Goal: Task Accomplishment & Management: Manage account settings

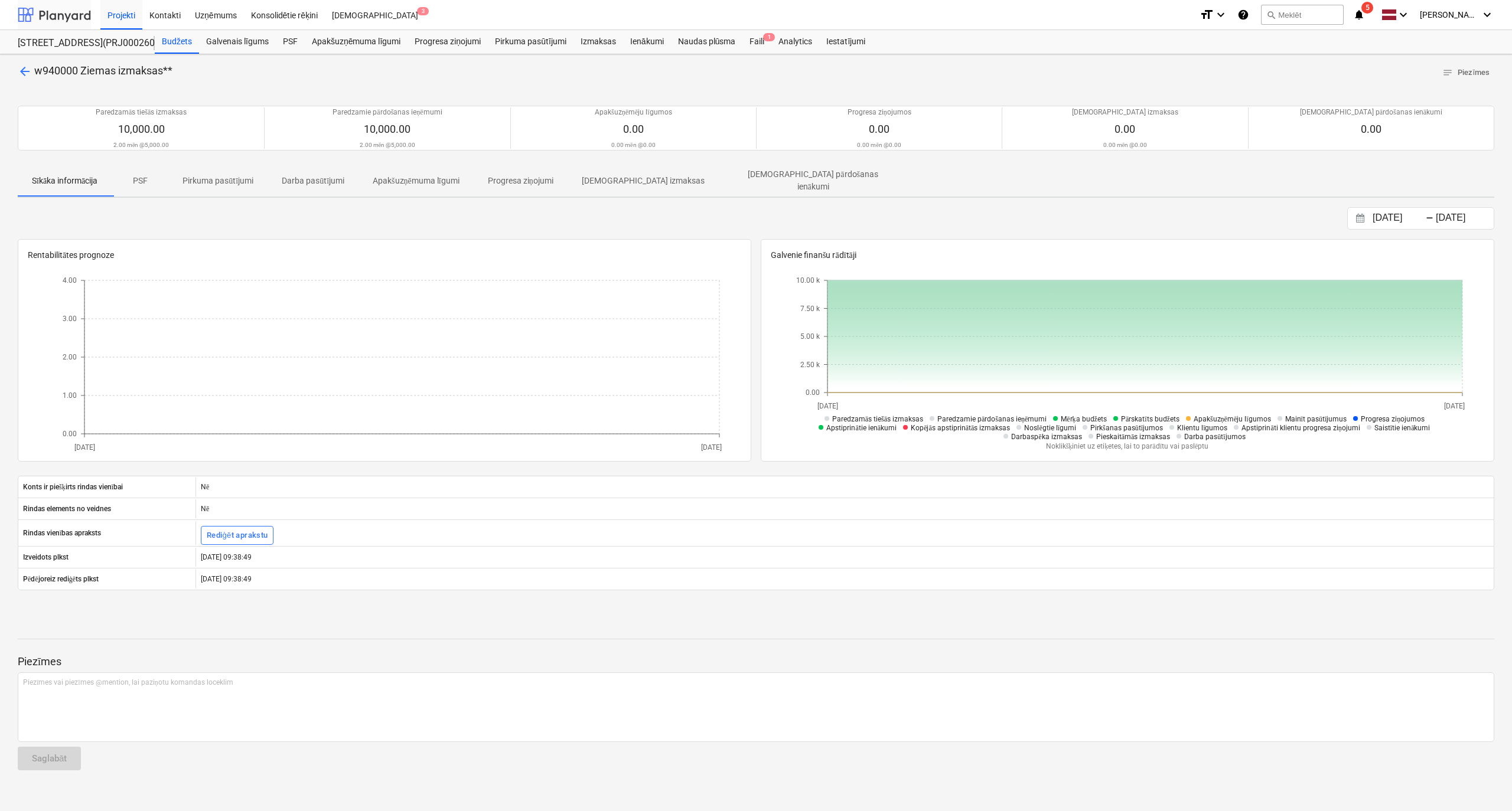
click at [65, 12] on div at bounding box center [54, 14] width 73 height 30
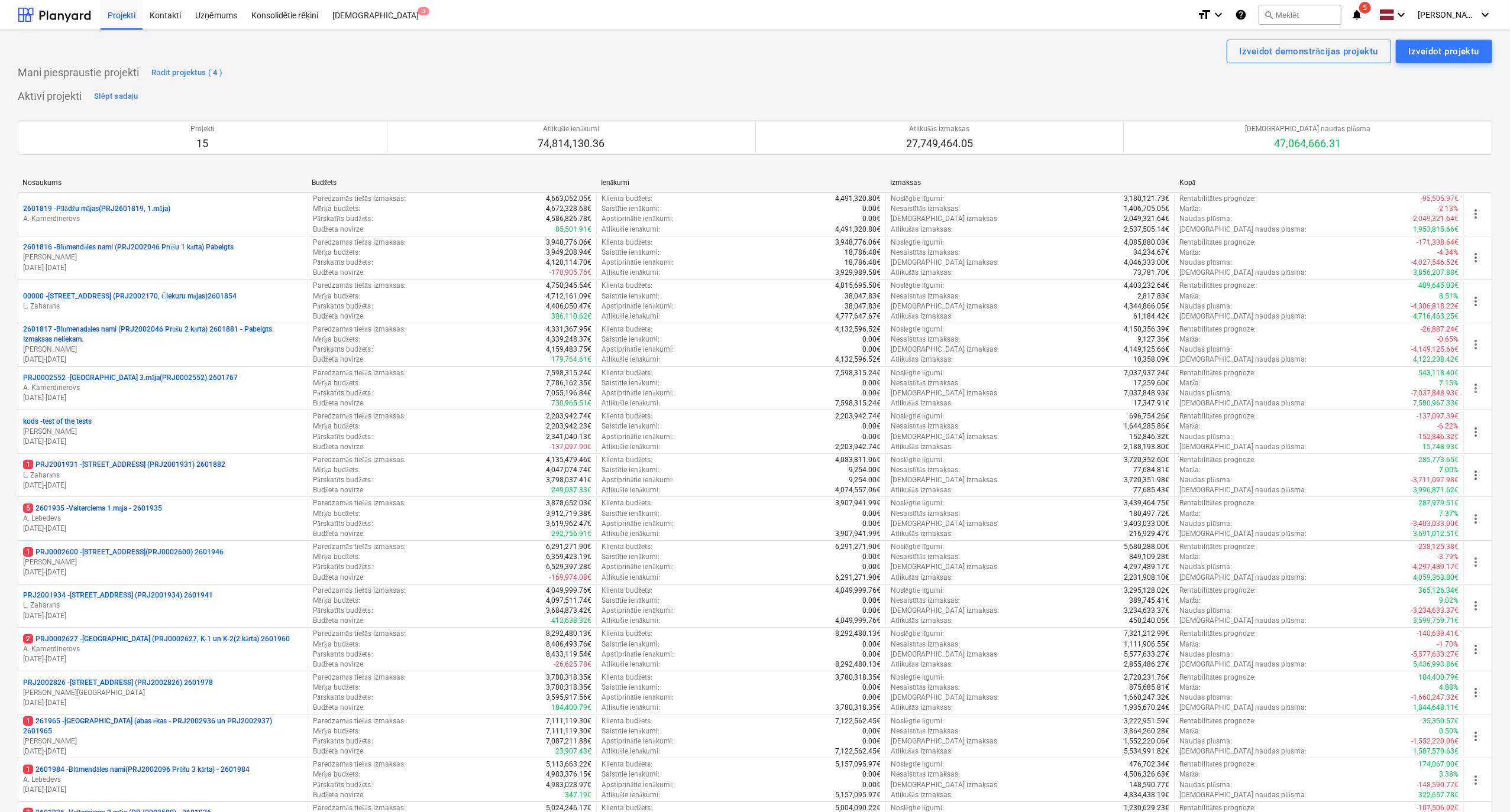
click at [1363, 11] on icon "notifications" at bounding box center [1356, 14] width 11 height 14
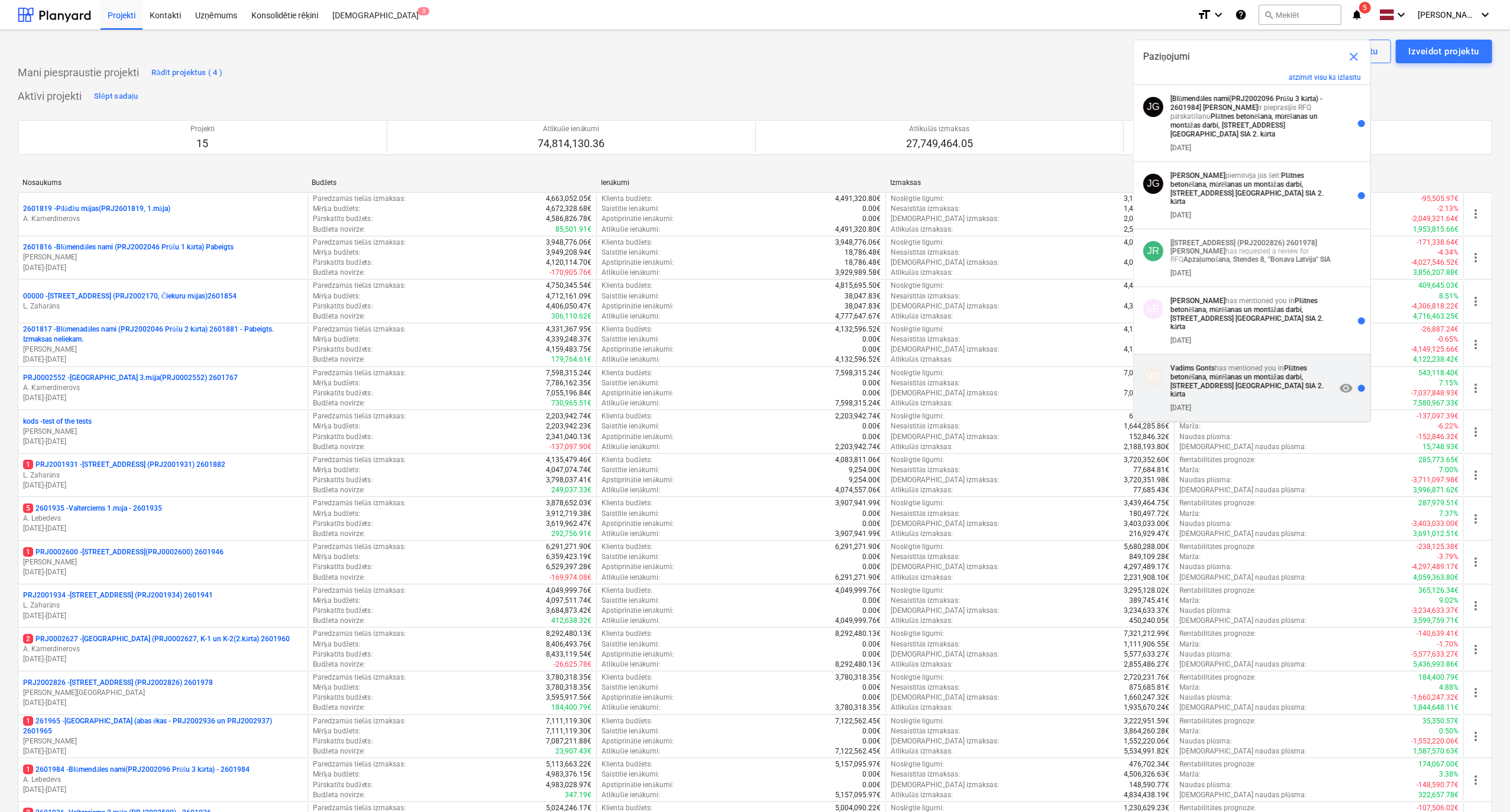
click at [1230, 399] on div "[DATE]" at bounding box center [1252, 406] width 165 height 13
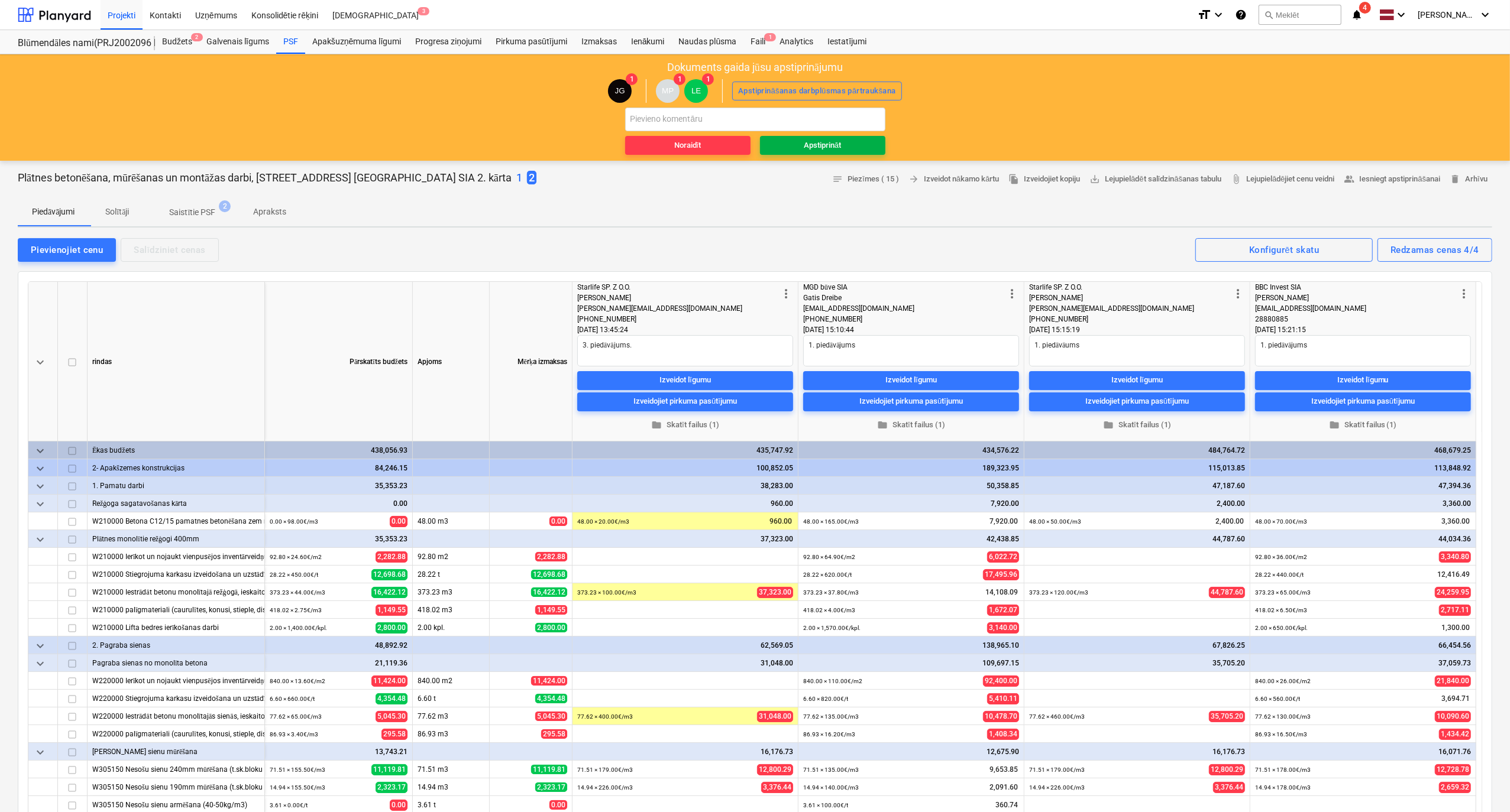
click at [843, 147] on span "Apstiprināt" at bounding box center [822, 146] width 115 height 13
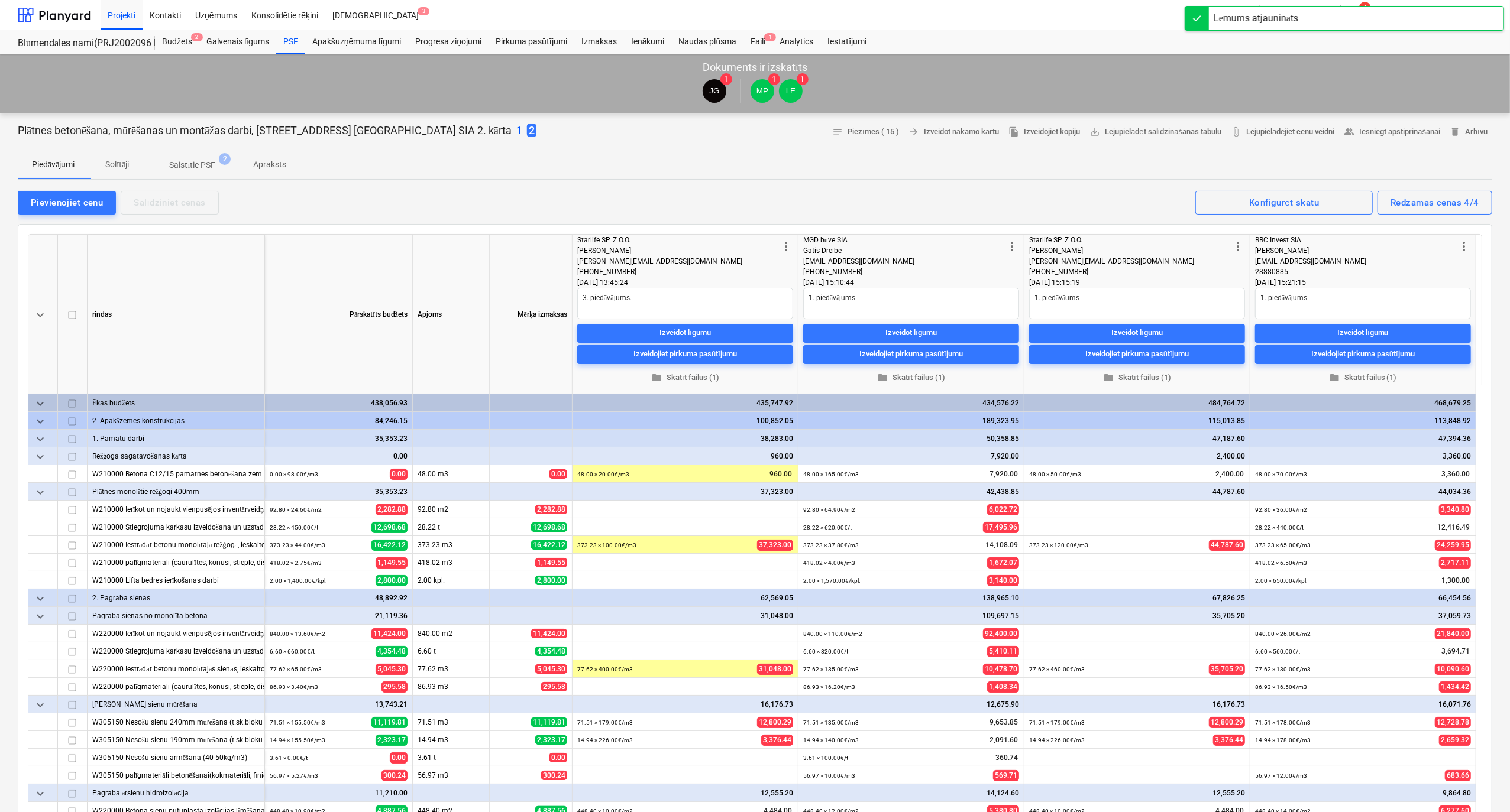
click at [1123, 17] on div "Projekti Kontakti Uzņēmums Konsolidētie rēķini Iesūtne 3" at bounding box center [643, 14] width 1087 height 30
click at [1363, 14] on icon "notifications" at bounding box center [1356, 14] width 11 height 14
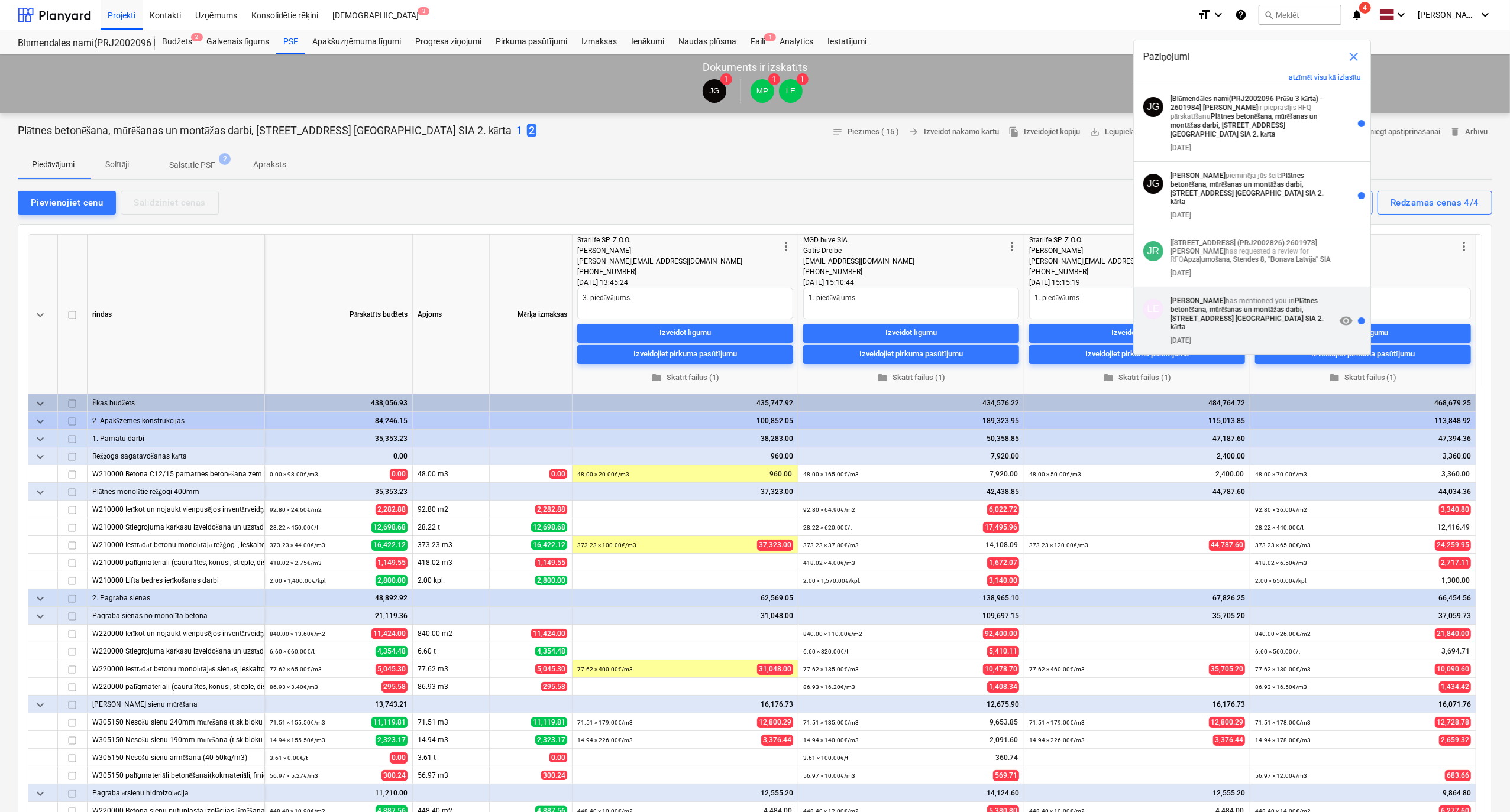
click at [1213, 306] on strong "Plātnes betonēšana, mūrēšanas un montāžas darbi, [STREET_ADDRESS] [GEOGRAPHIC_D…" at bounding box center [1247, 314] width 153 height 34
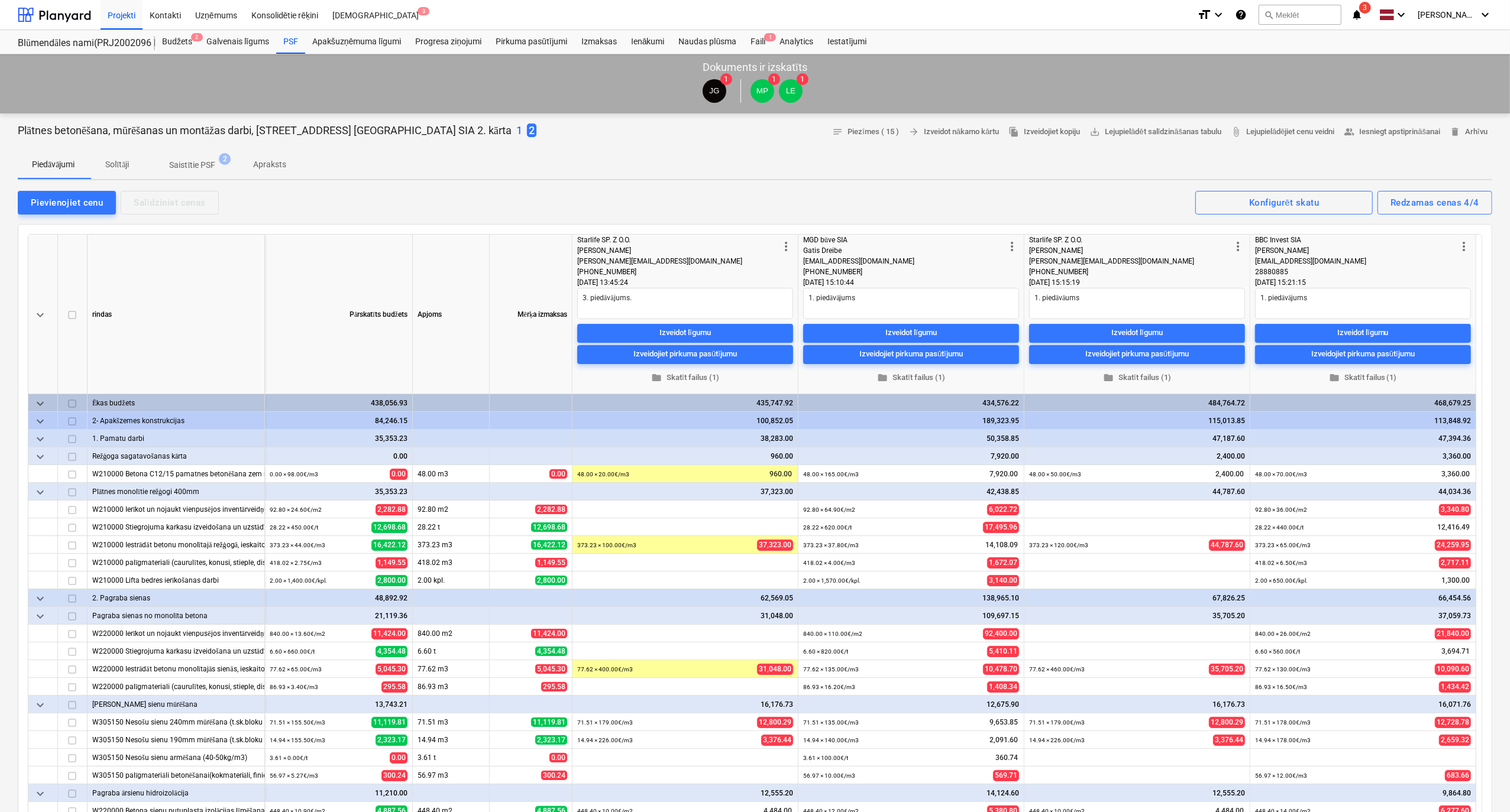
click at [1363, 19] on icon "notifications" at bounding box center [1356, 14] width 11 height 14
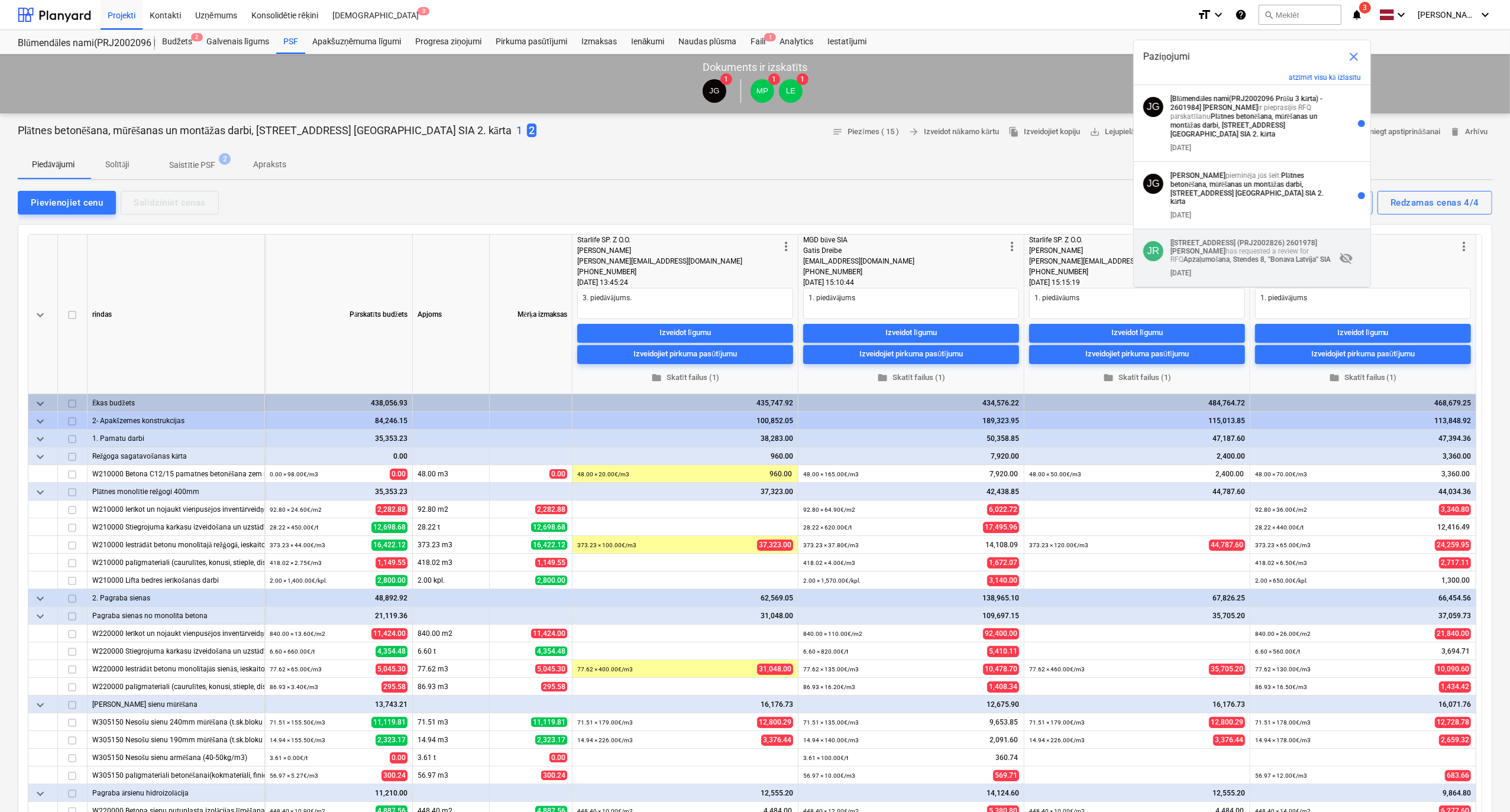
click at [1203, 240] on p "[[STREET_ADDRESS] 2601978] [PERSON_NAME] has requested a review for RFQ Apzaļum…" at bounding box center [1252, 251] width 165 height 26
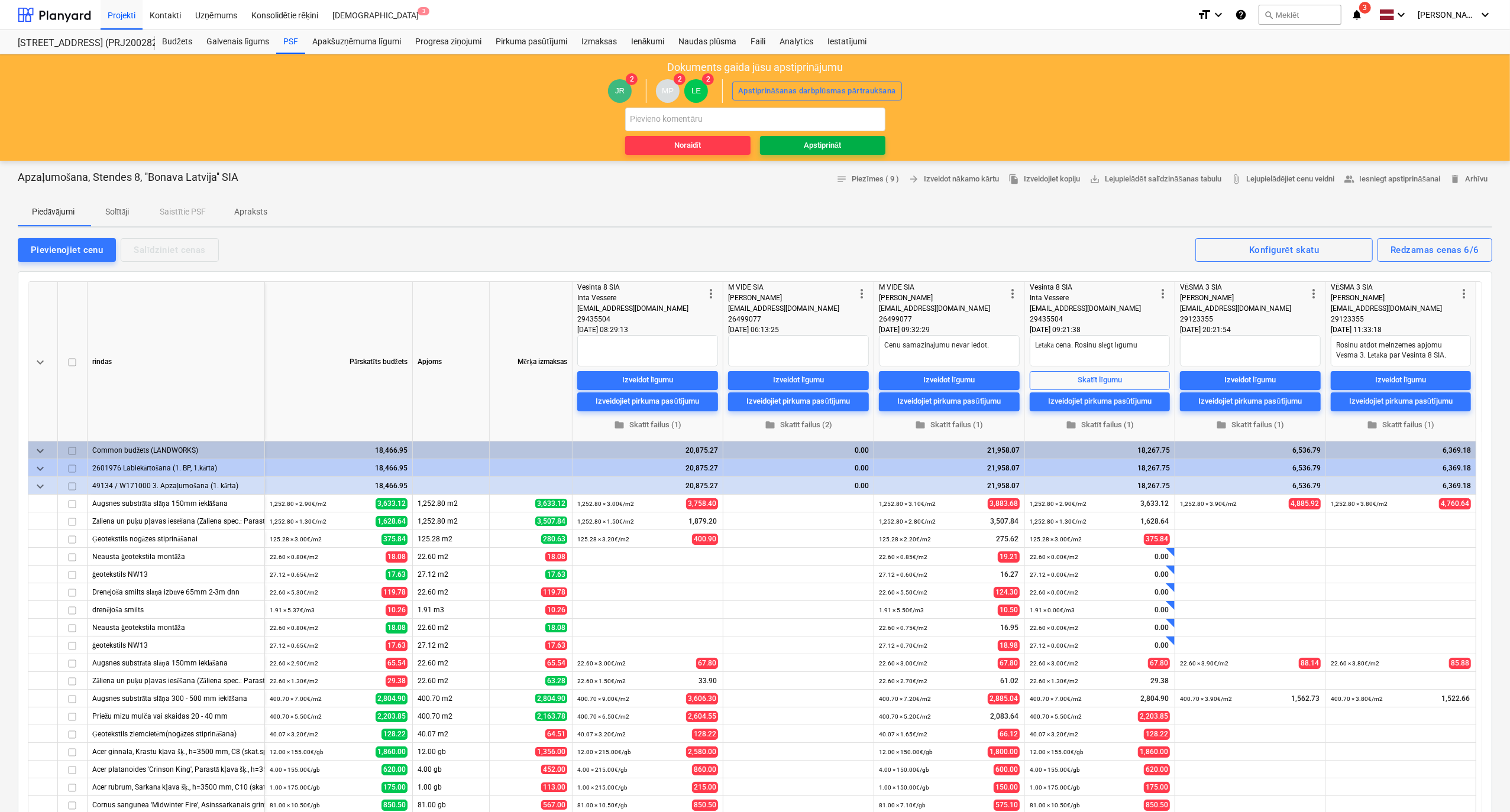
click at [800, 143] on span "Apstiprināt" at bounding box center [822, 146] width 115 height 13
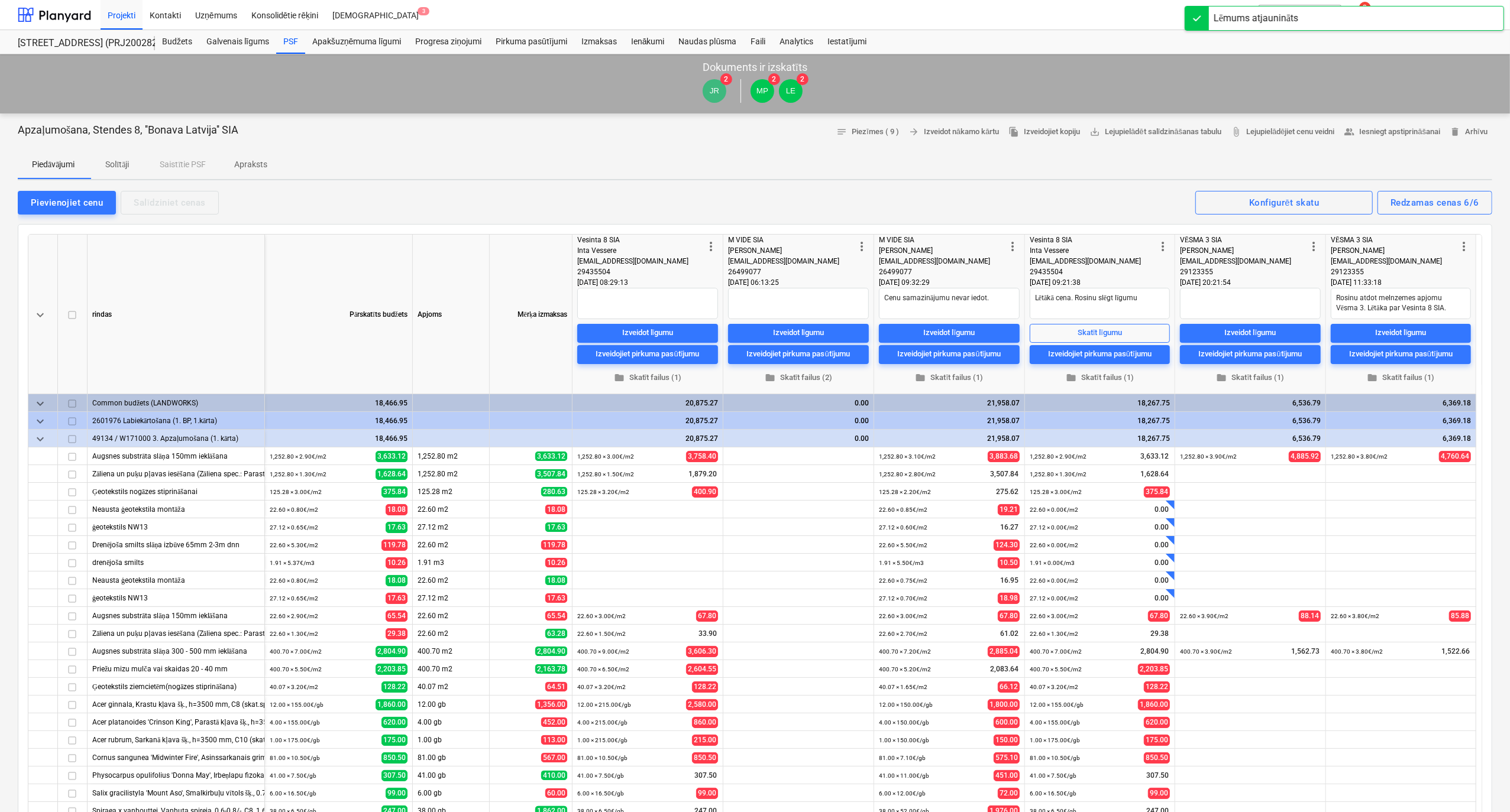
click at [995, 19] on div "Projekti Kontakti Uzņēmums Konsolidētie rēķini Iesūtne 3" at bounding box center [643, 14] width 1087 height 30
click at [1363, 14] on icon "notifications" at bounding box center [1356, 14] width 11 height 14
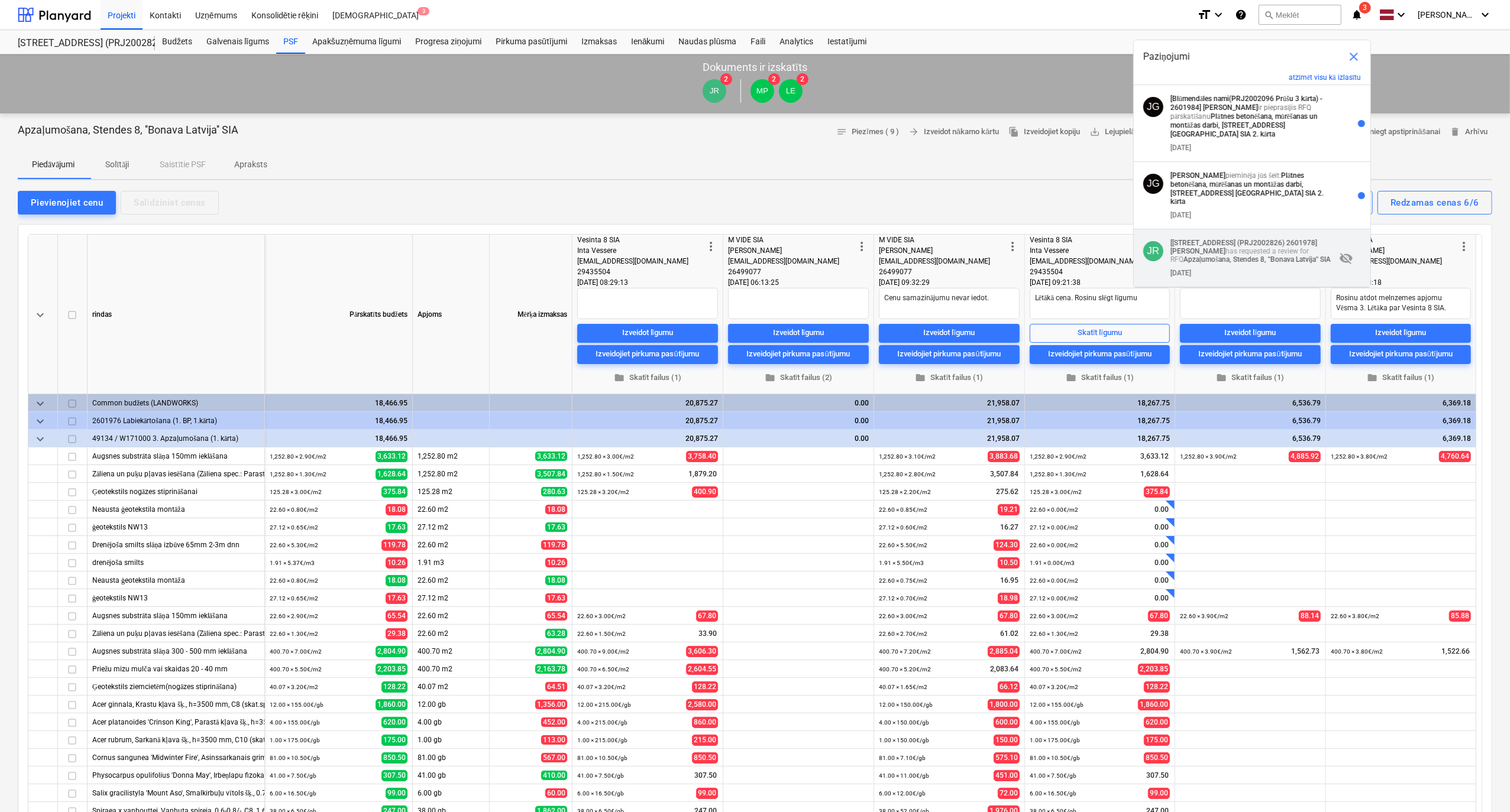
click at [1204, 246] on p "[[STREET_ADDRESS] 2601978] [PERSON_NAME] has requested a review for RFQ Apzaļum…" at bounding box center [1252, 251] width 165 height 26
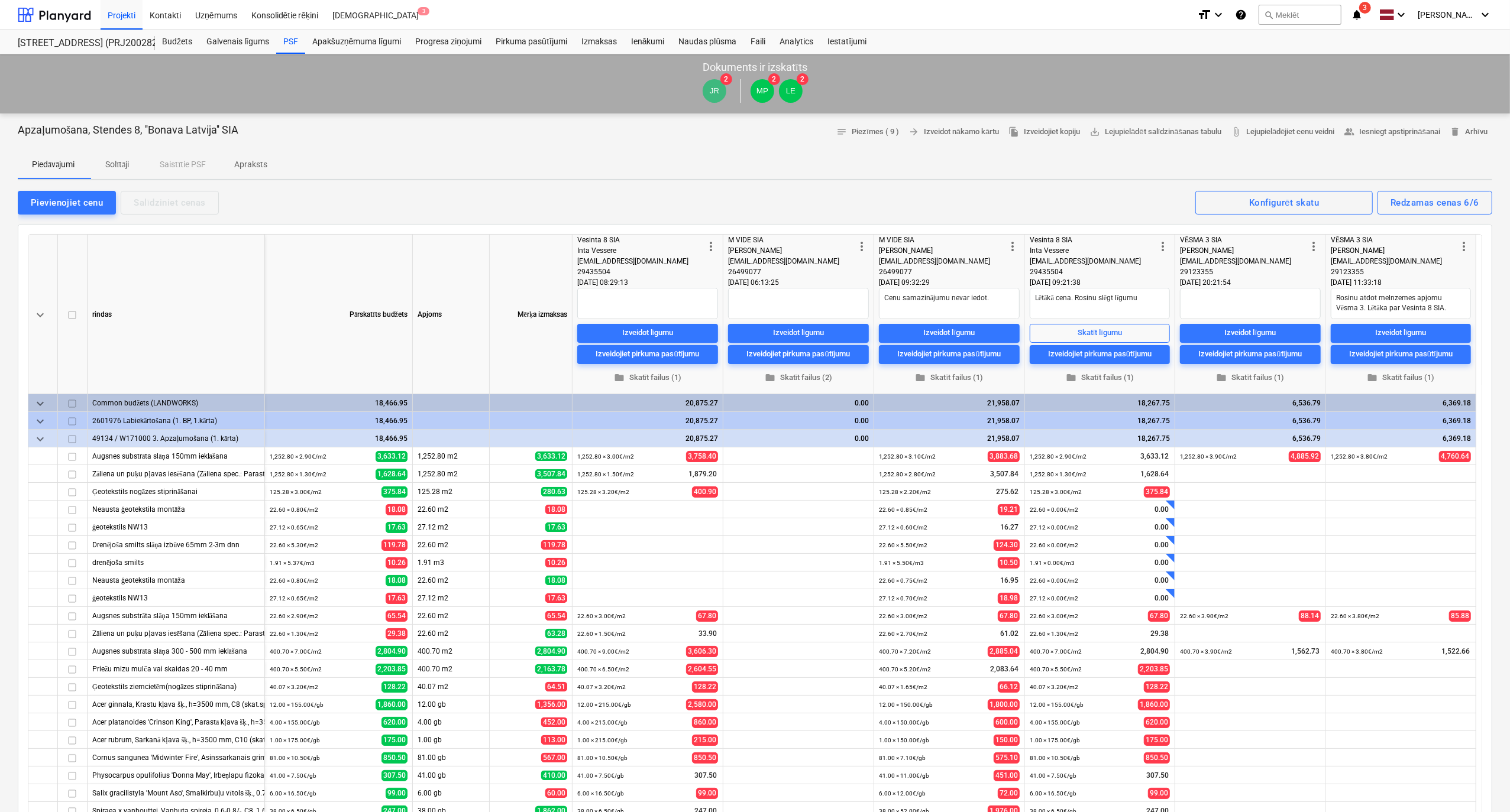
click at [1363, 17] on icon "notifications" at bounding box center [1356, 14] width 11 height 14
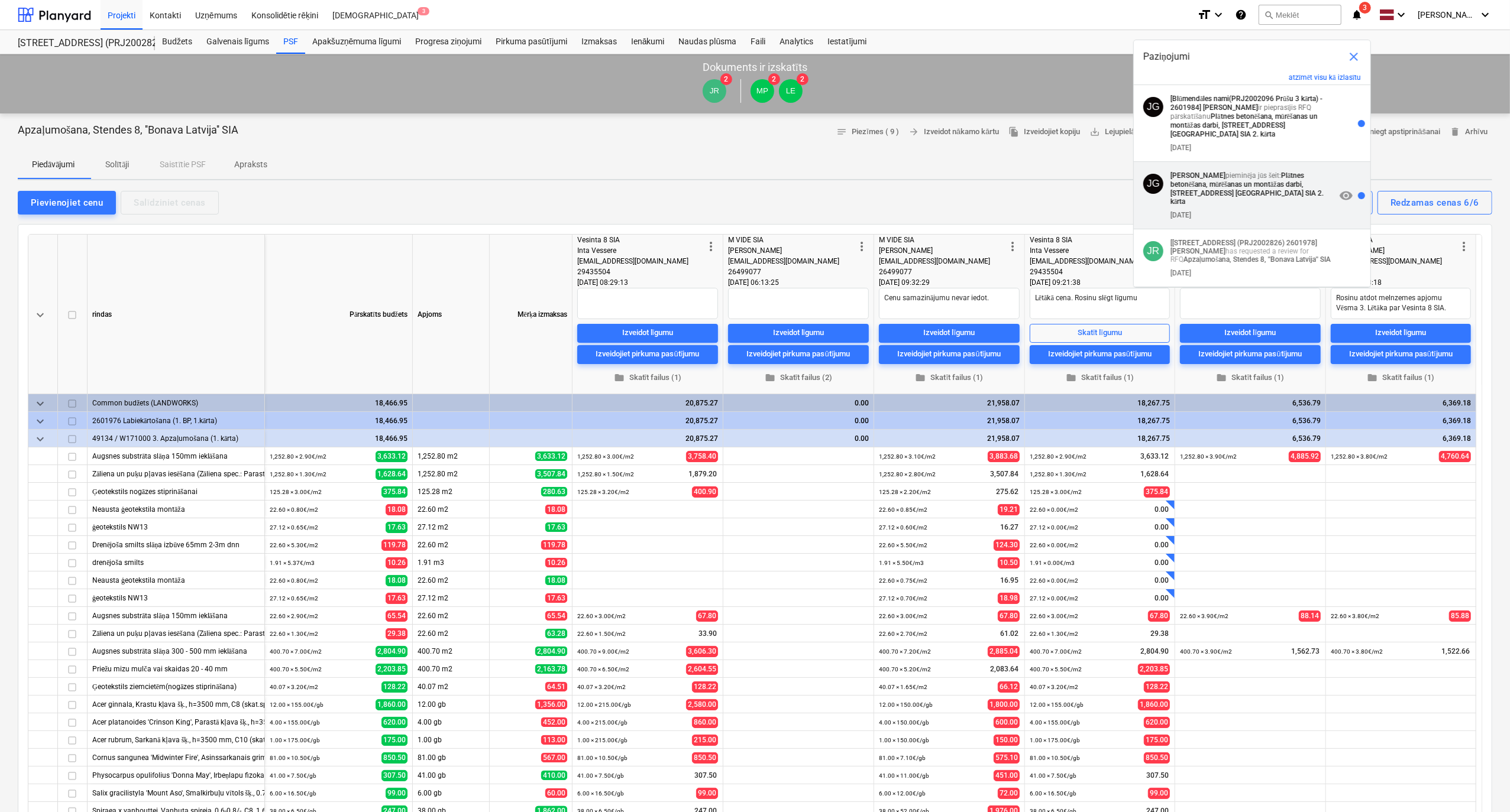
click at [1280, 206] on div "[DATE]" at bounding box center [1252, 213] width 165 height 13
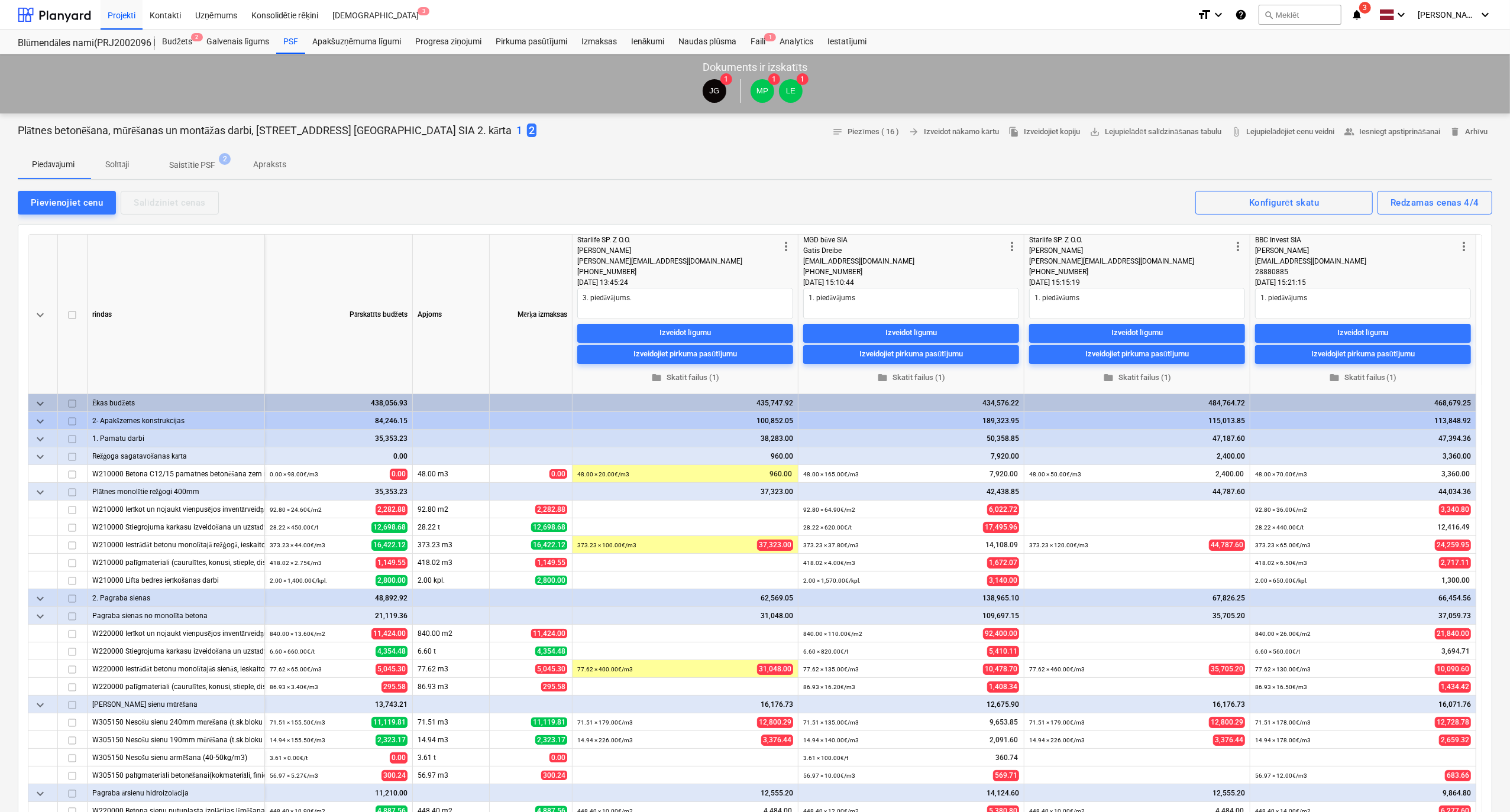
click at [1363, 13] on icon "notifications" at bounding box center [1356, 14] width 11 height 14
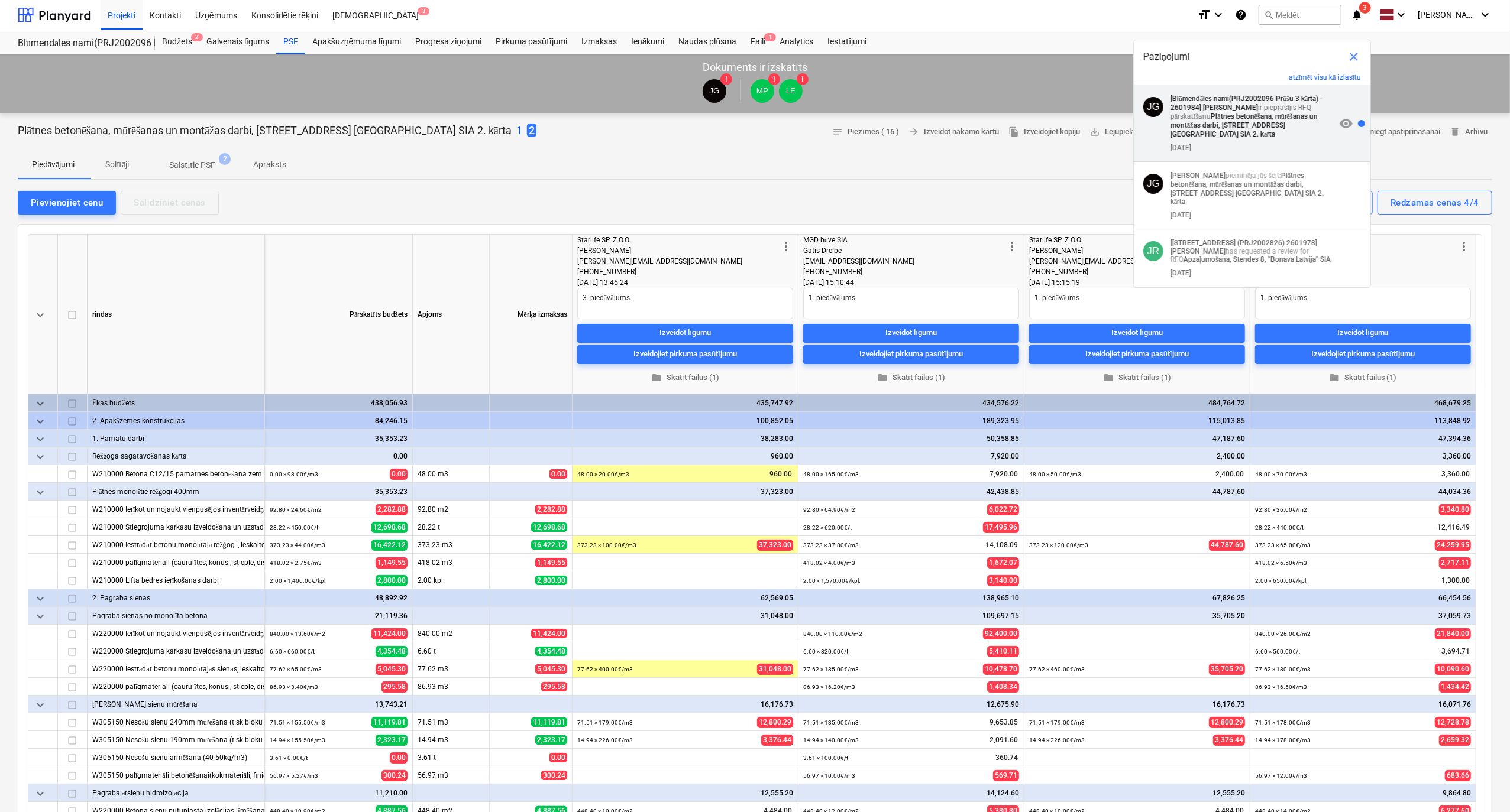
click at [1198, 117] on p "[Blūmendāles nami(PRJ2002096 Prūšu 3 kārta) - 2601984] [PERSON_NAME] ir piepras…" at bounding box center [1252, 116] width 165 height 44
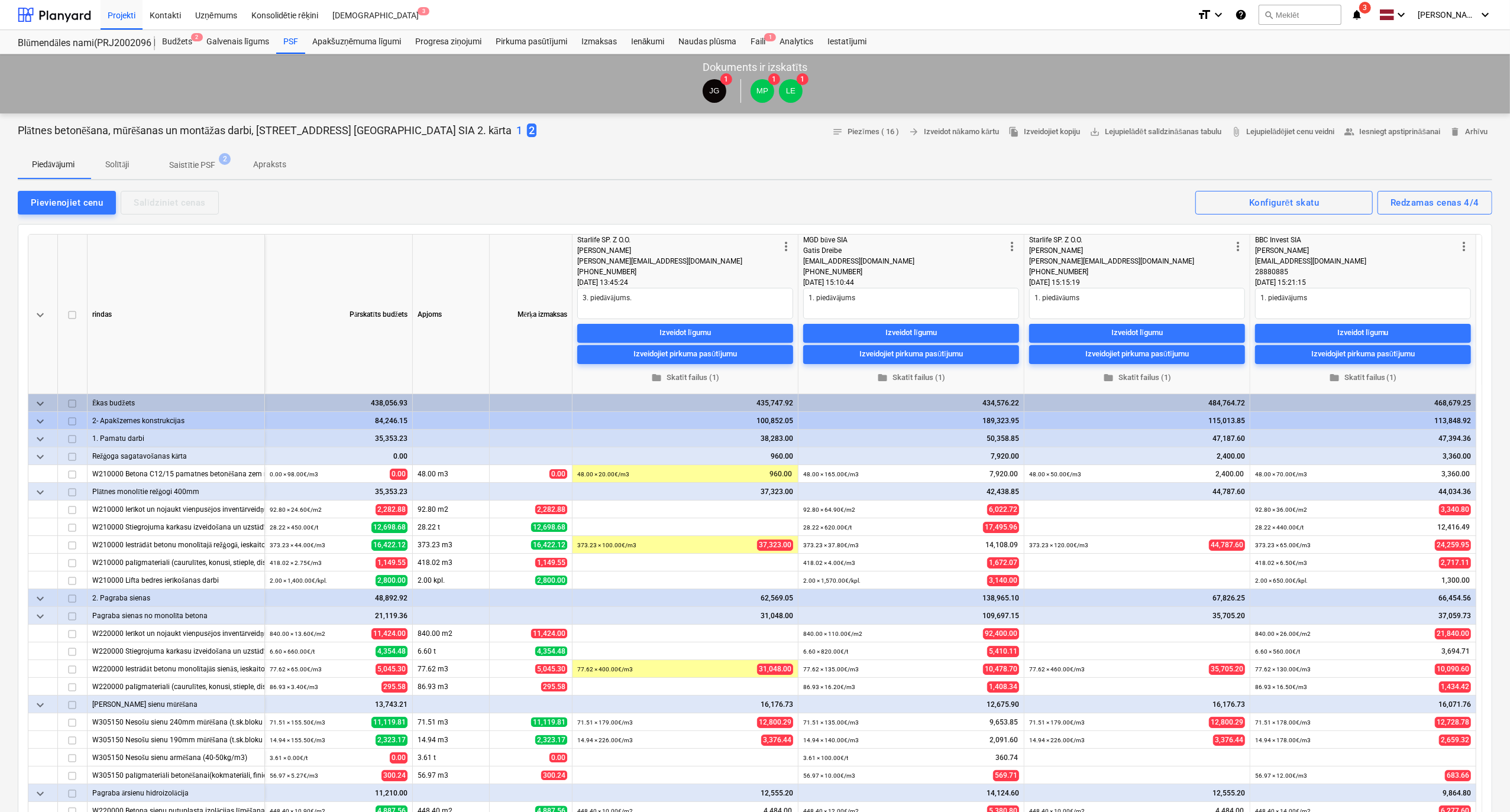
click at [1363, 18] on icon "notifications" at bounding box center [1356, 14] width 11 height 14
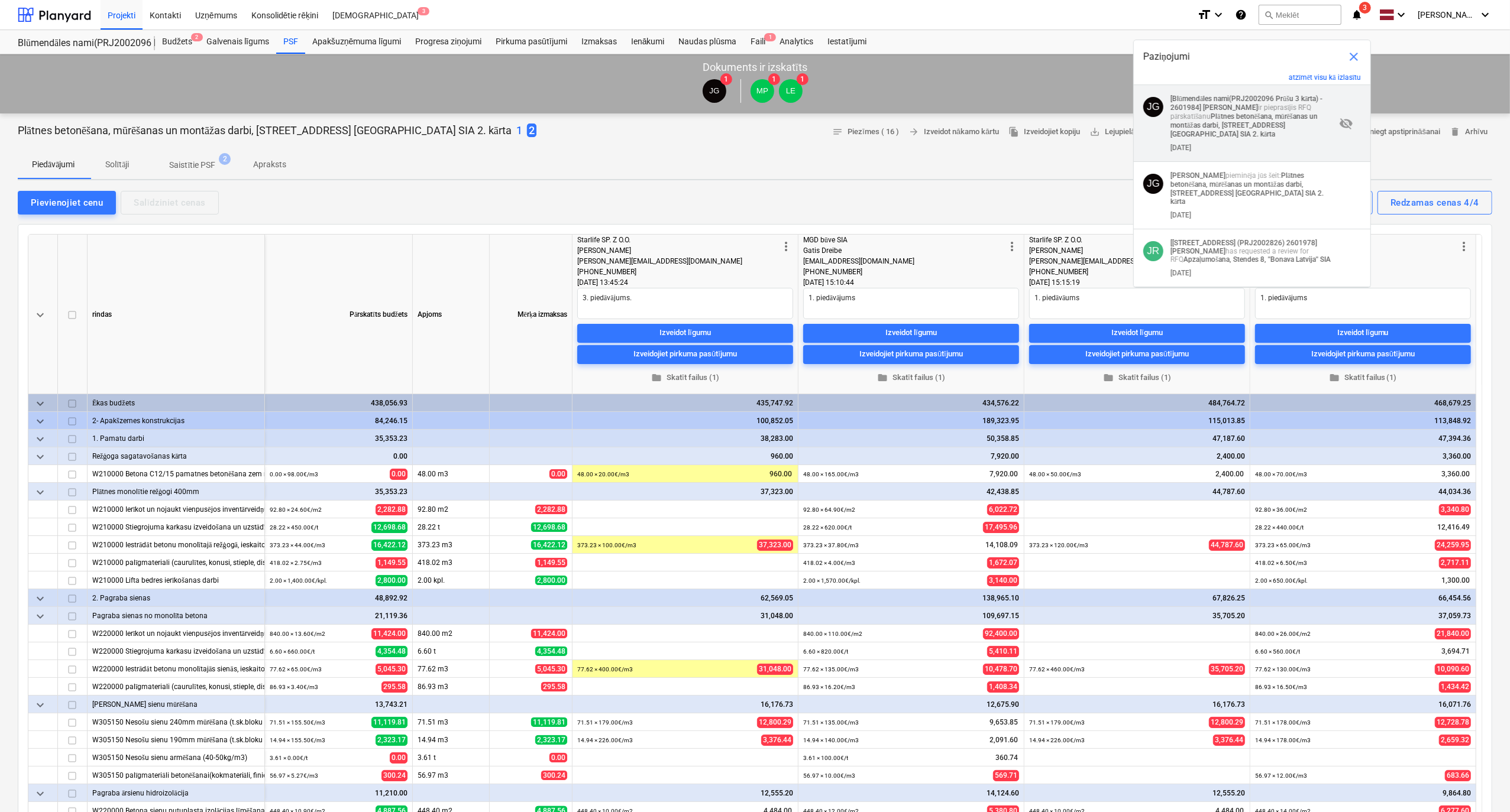
click at [1245, 119] on strong "Plātnes betonēšana, mūrēšanas un montāžas darbi, [STREET_ADDRESS] [GEOGRAPHIC_D…" at bounding box center [1244, 125] width 147 height 26
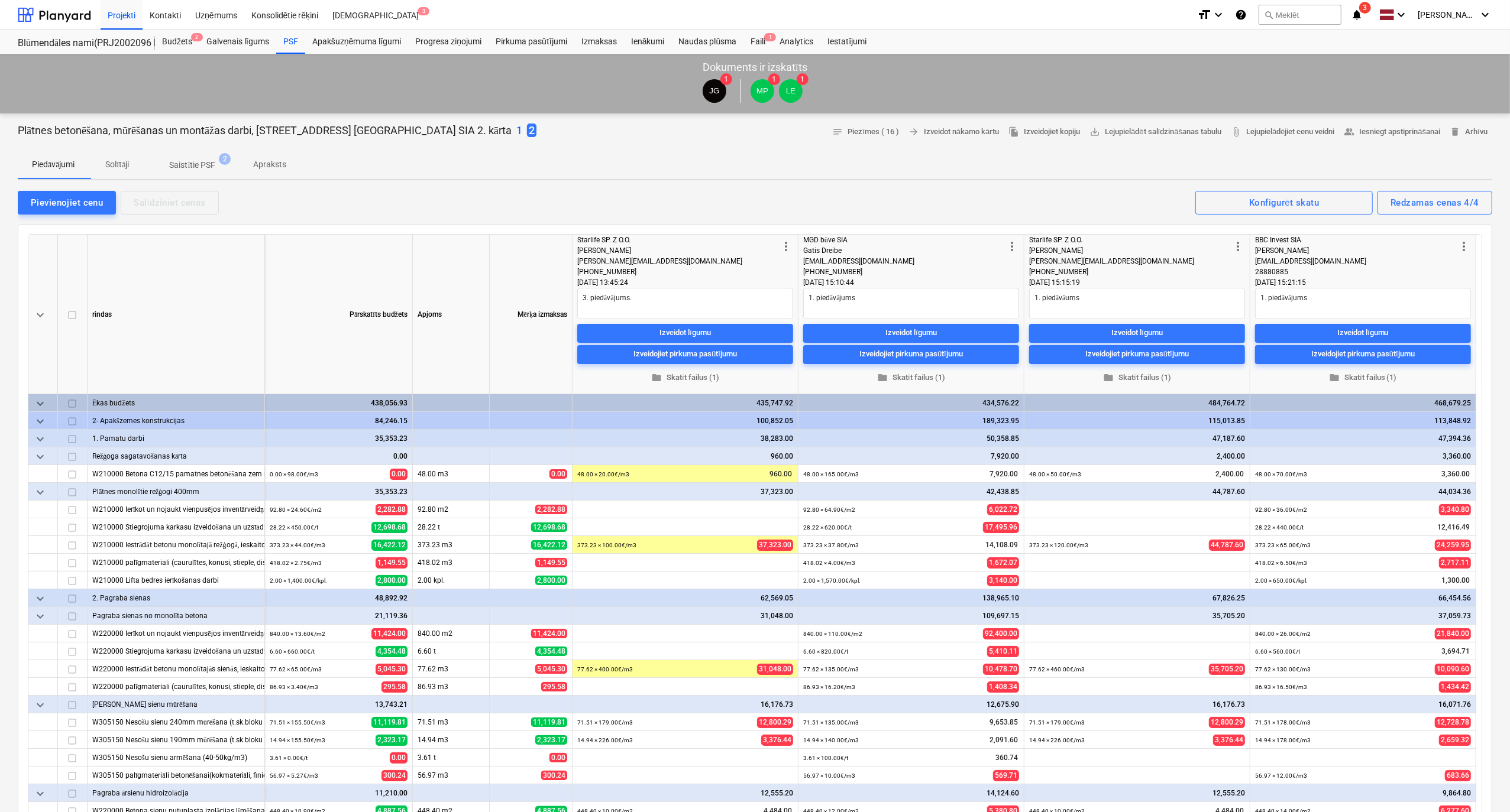
click at [1363, 10] on icon "notifications" at bounding box center [1356, 14] width 11 height 14
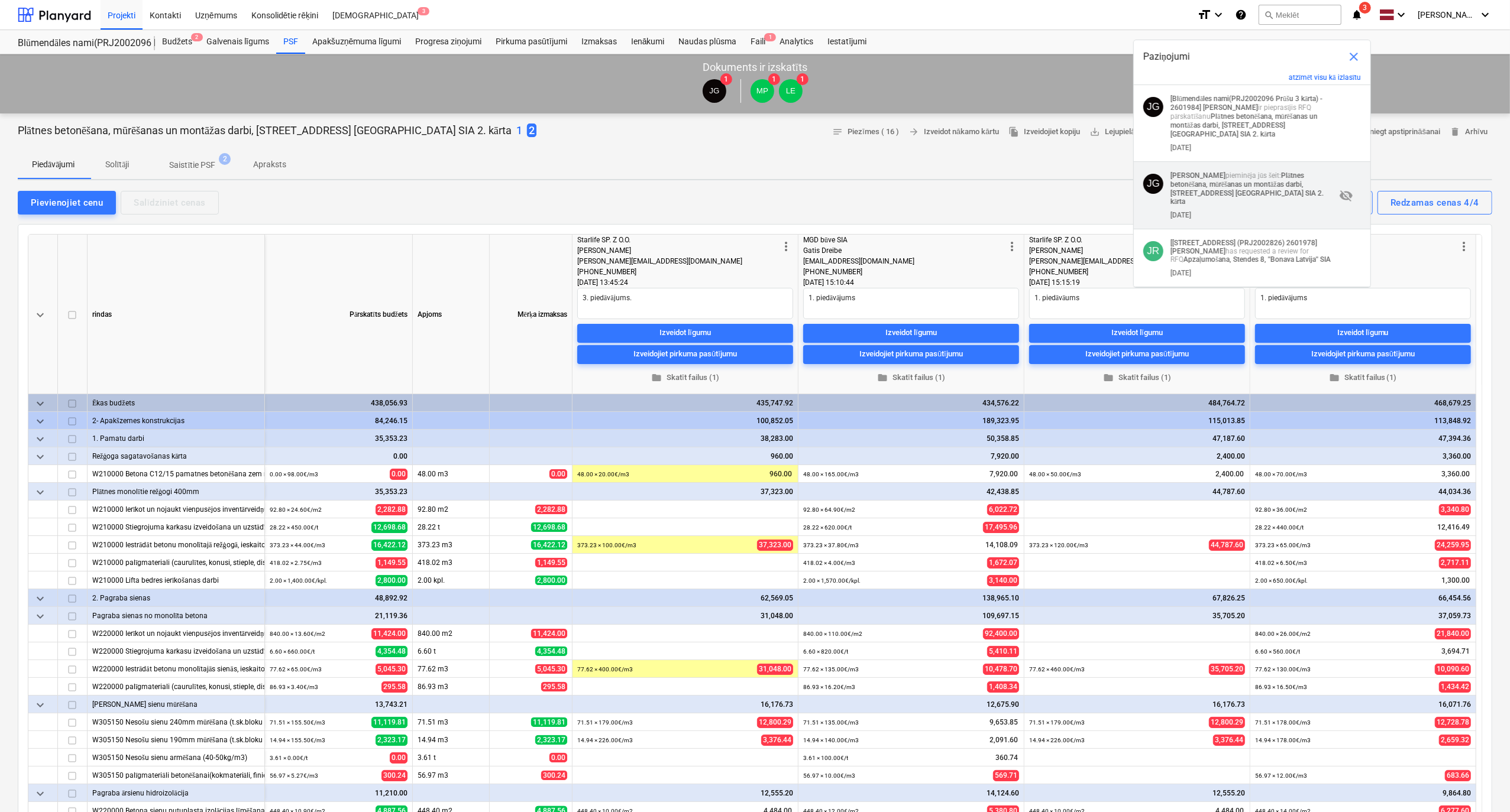
click at [1261, 206] on div "[DATE]" at bounding box center [1252, 213] width 165 height 13
type textarea "x"
